Goal: Task Accomplishment & Management: Use online tool/utility

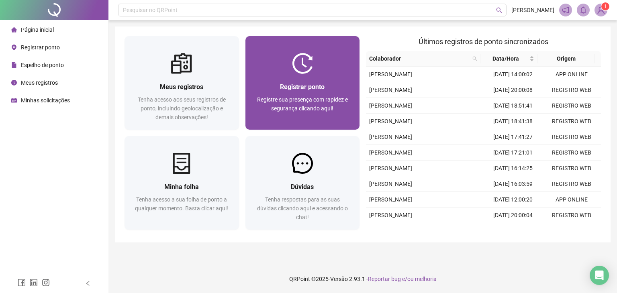
click at [308, 83] on span "Registrar ponto" at bounding box center [302, 87] width 45 height 8
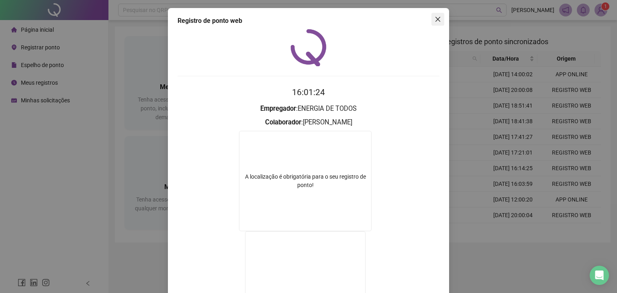
click at [435, 20] on icon "close" at bounding box center [437, 19] width 5 height 5
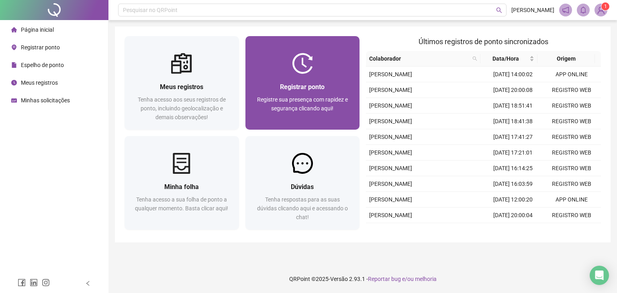
click at [326, 110] on span "Registre sua presença com rapidez e segurança clicando aqui!" at bounding box center [302, 103] width 91 height 15
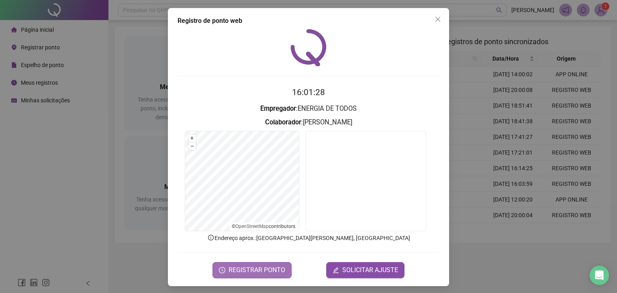
click at [260, 272] on span "REGISTRAR PONTO" at bounding box center [257, 270] width 57 height 10
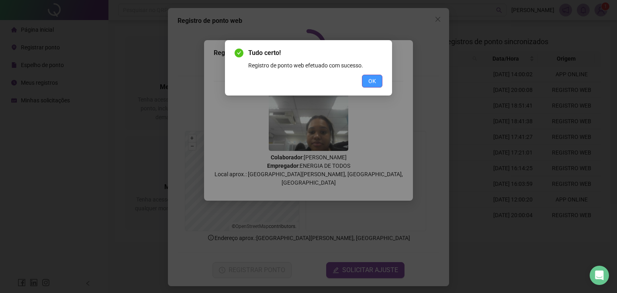
click at [370, 82] on span "OK" at bounding box center [372, 81] width 8 height 9
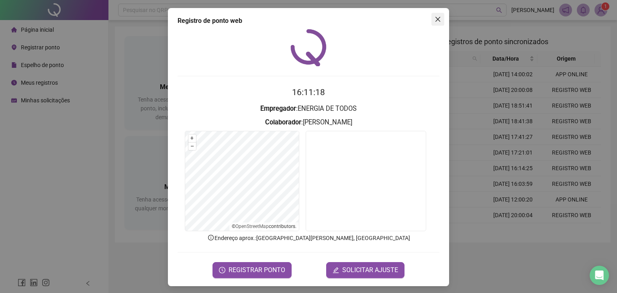
click at [435, 20] on icon "close" at bounding box center [437, 19] width 5 height 5
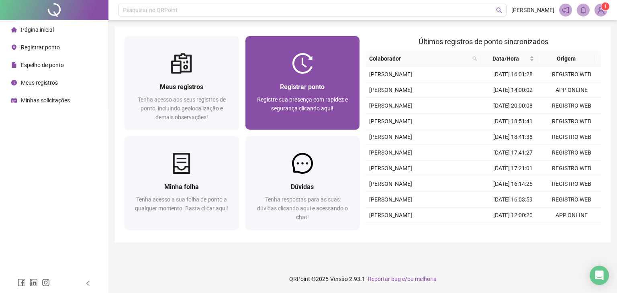
click at [337, 94] on div "Registrar ponto Registre sua presença com rapidez e segurança clicando aqui!" at bounding box center [302, 102] width 95 height 40
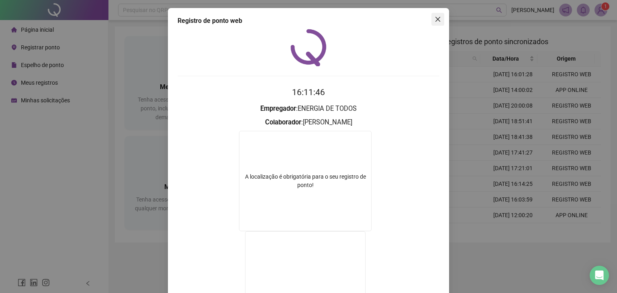
click at [440, 17] on span "Close" at bounding box center [437, 19] width 13 height 6
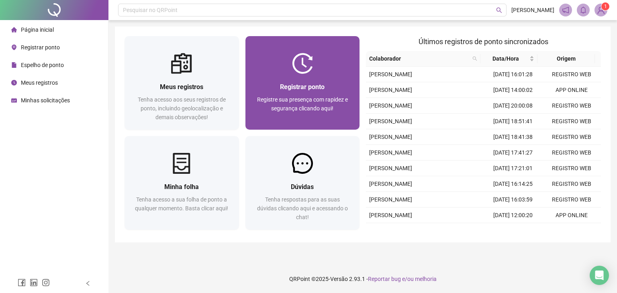
click at [277, 90] on div "Registrar ponto" at bounding box center [302, 87] width 95 height 10
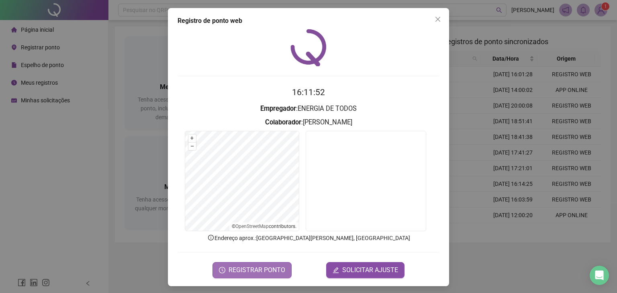
click at [229, 274] on span "REGISTRAR PONTO" at bounding box center [257, 270] width 57 height 10
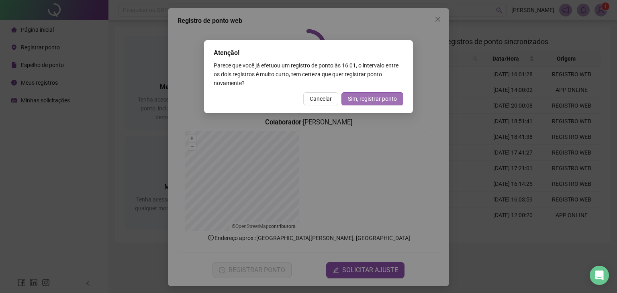
click at [376, 99] on span "Sim, registrar ponto" at bounding box center [372, 98] width 49 height 9
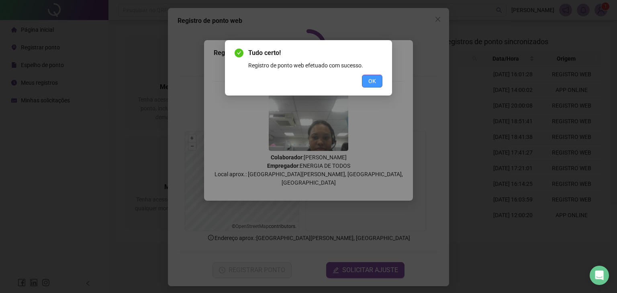
click at [376, 83] on span "OK" at bounding box center [372, 81] width 8 height 9
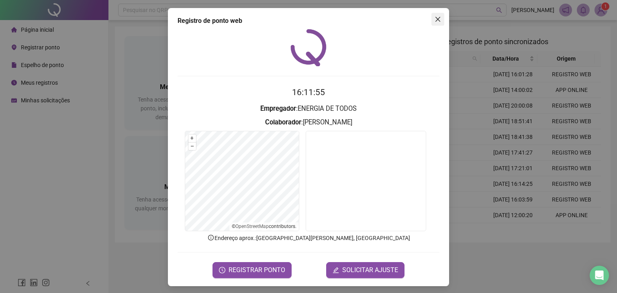
click at [439, 20] on span "Close" at bounding box center [437, 19] width 13 height 6
